Goal: Task Accomplishment & Management: Complete application form

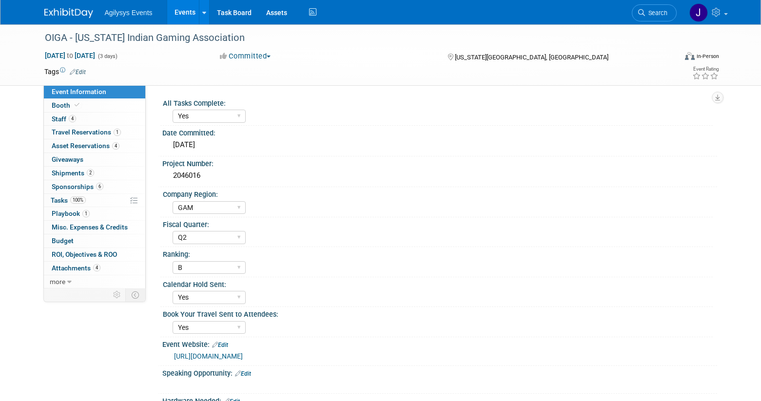
select select "Yes"
select select "GAM"
select select "Q2"
select select "B"
select select "Yes"
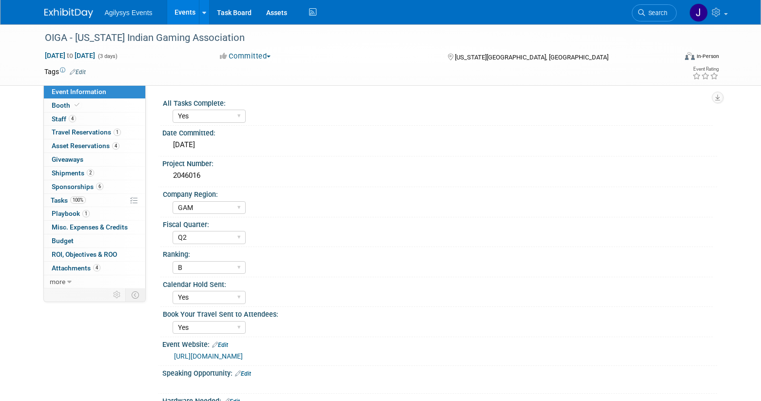
select select "Yes"
click at [184, 11] on link "Events" at bounding box center [185, 12] width 36 height 24
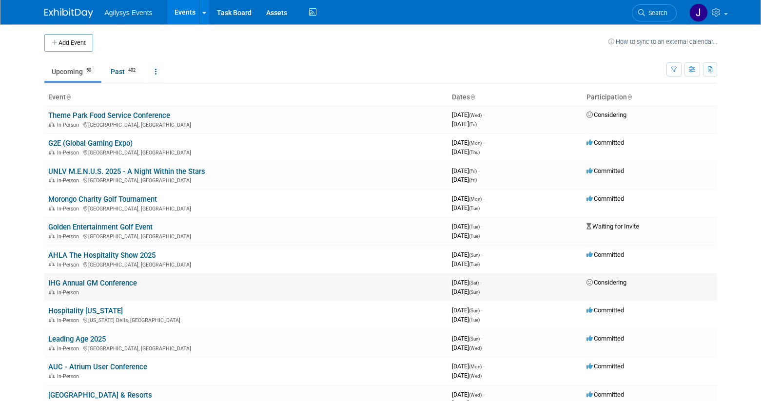
scroll to position [11, 0]
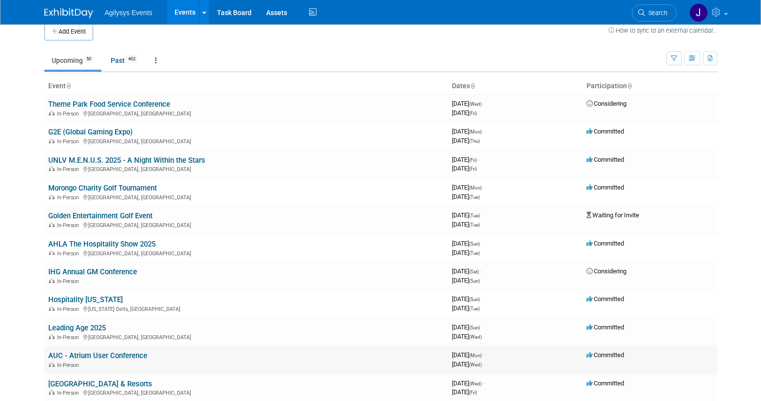
click at [85, 357] on link "AUC - Atrium User Conference" at bounding box center [97, 356] width 99 height 9
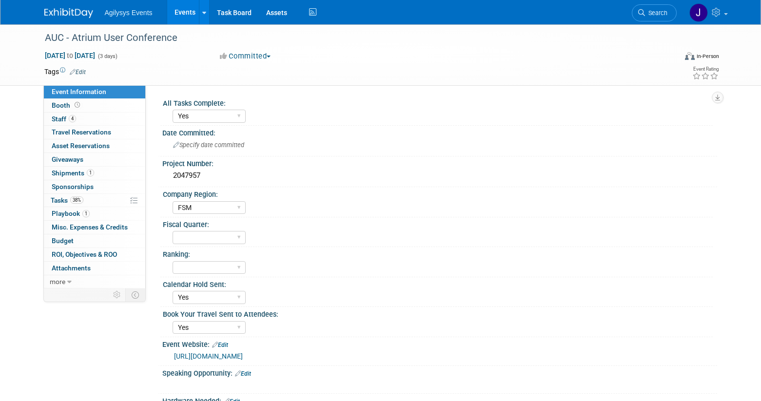
select select "Yes"
select select "FSM"
select select "Yes"
click at [86, 119] on link "4 Staff 4" at bounding box center [94, 119] width 101 height 13
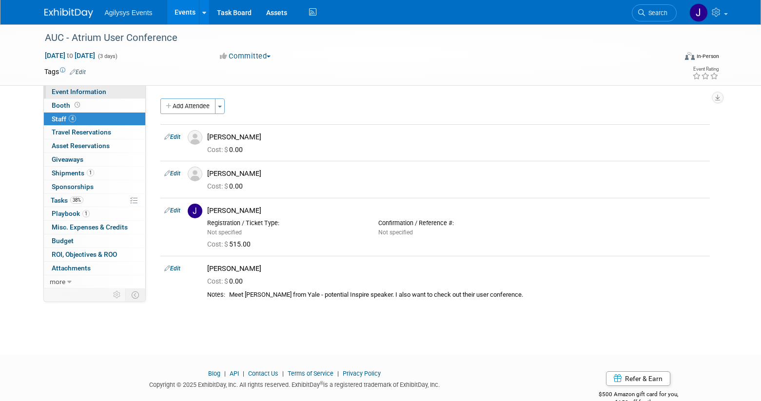
click at [98, 93] on span "Event Information" at bounding box center [79, 92] width 55 height 8
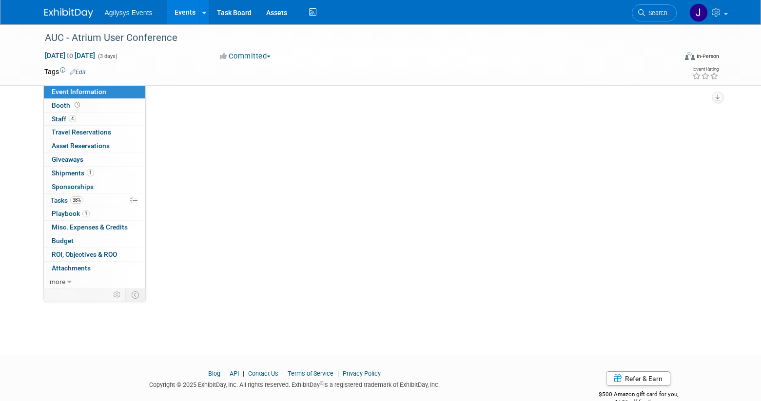
select select "Yes"
select select "FSM"
select select "Yes"
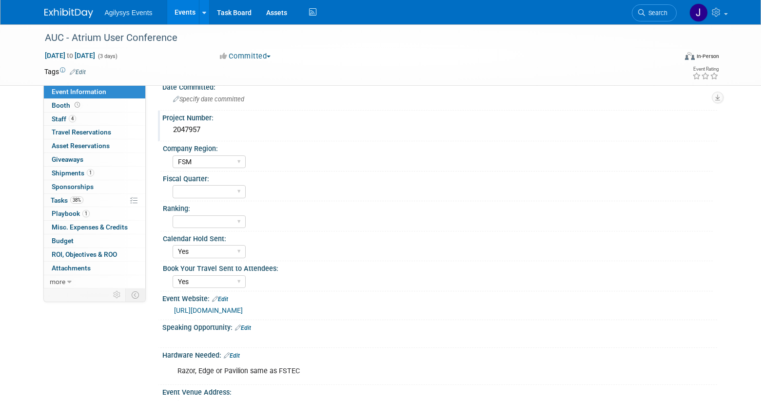
scroll to position [53, 0]
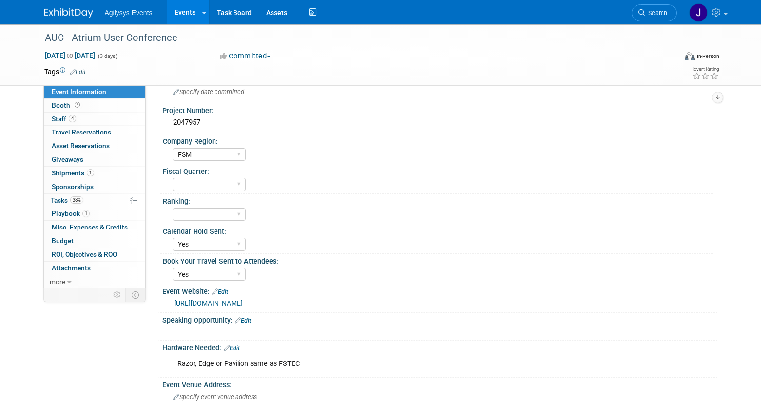
click at [233, 303] on link "https://atriumcampus.zohobackstage.com/AUC25" at bounding box center [208, 304] width 69 height 8
